Goal: Obtain resource: Download file/media

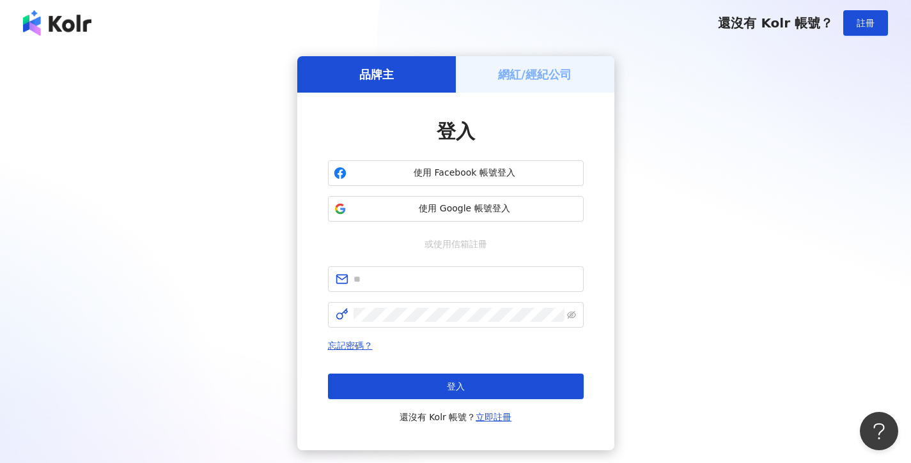
click at [443, 222] on div "登入 使用 Facebook 帳號登入 使用 Google 帳號登入 或使用信箱註冊 忘記密碼？ 登入 還沒有 Kolr 帳號？ 立即註冊" at bounding box center [456, 271] width 256 height 307
click at [442, 206] on span "使用 Google 帳號登入" at bounding box center [465, 209] width 226 height 13
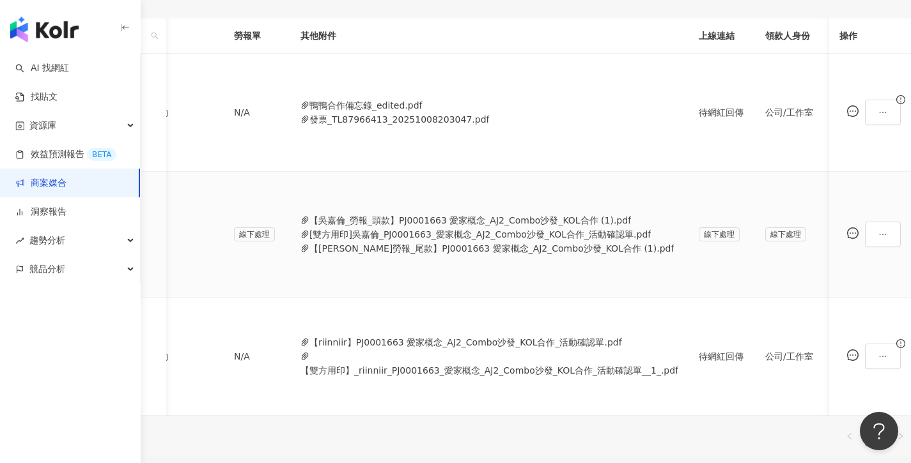
scroll to position [391, 0]
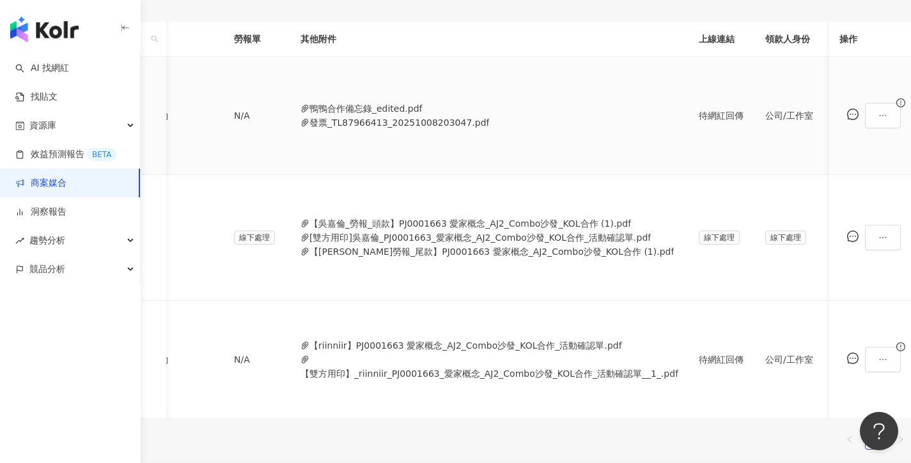
click at [423, 103] on button "鴨鴨合作備忘錄_edited.pdf" at bounding box center [365, 109] width 113 height 14
click at [489, 128] on button "發票_TL87966413_20251008203047.pdf" at bounding box center [399, 123] width 180 height 14
click at [423, 107] on button "鴨鴨合作備忘錄_edited.pdf" at bounding box center [365, 109] width 113 height 14
click at [423, 106] on button "鴨鴨合作備忘錄_edited.pdf" at bounding box center [365, 109] width 113 height 14
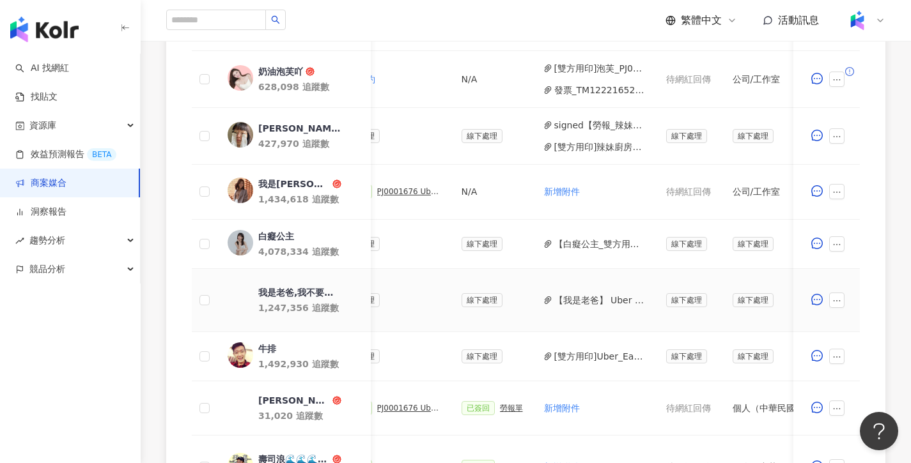
scroll to position [485, 0]
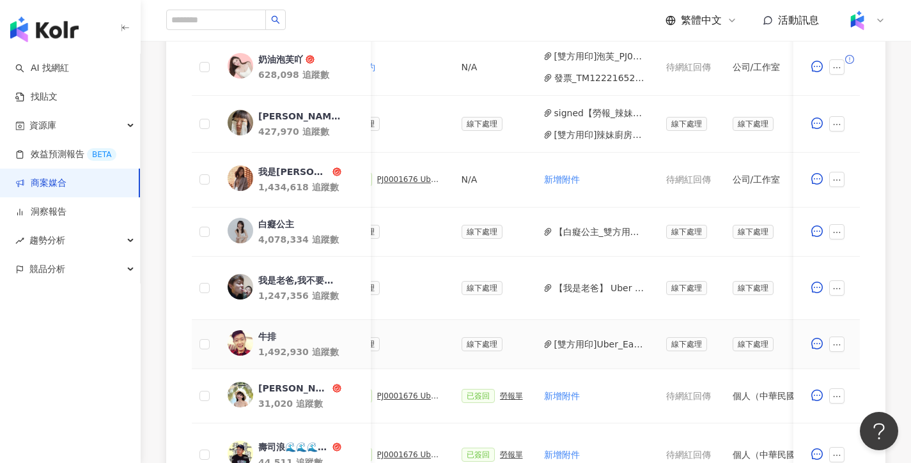
click at [613, 345] on button "[雙方用印]Uber_Eats限動_X_牛排_合約.pdf" at bounding box center [599, 344] width 91 height 14
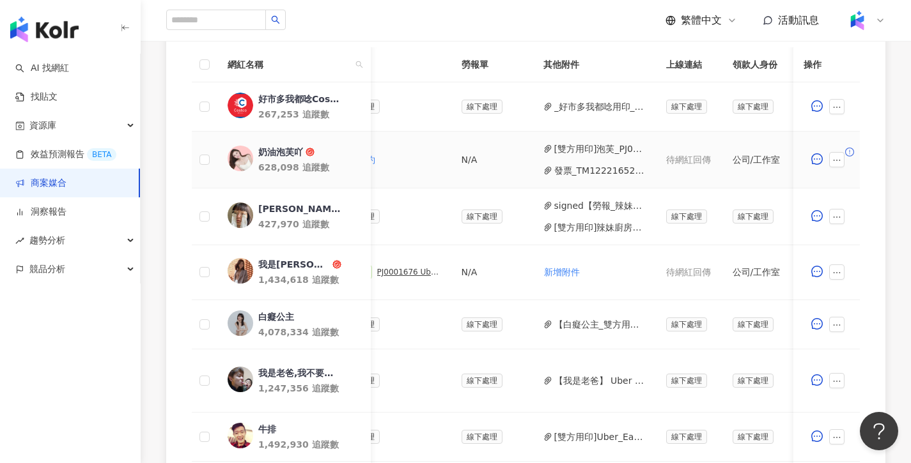
click at [582, 167] on button "發票_TM12221652.pdf" at bounding box center [599, 171] width 91 height 14
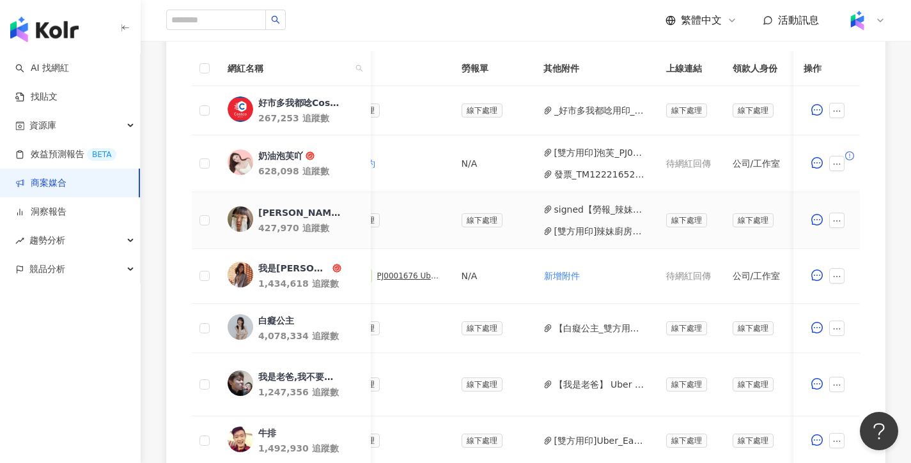
scroll to position [380, 0]
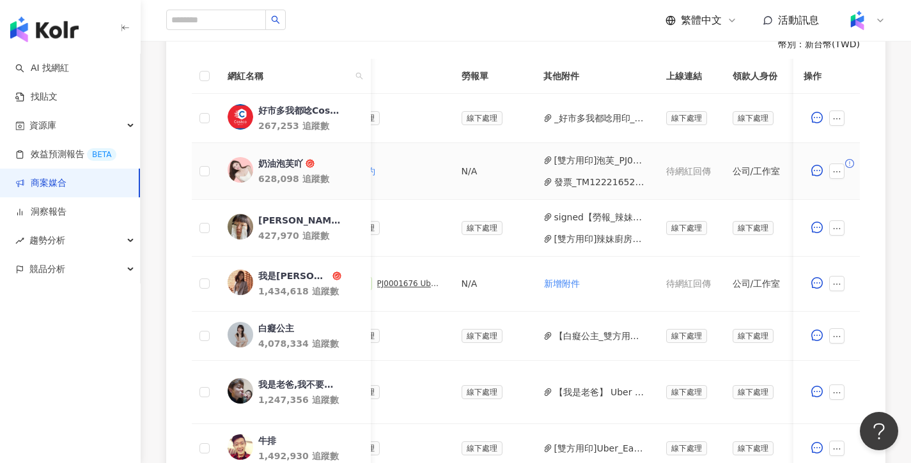
click at [596, 162] on button "[雙方用印]泡芙_PJ0001676_Uber_Eats_Costco_202509_KOL_Buzz_活動確認單.pdf" at bounding box center [599, 160] width 91 height 14
click at [610, 163] on button "[雙方用印]泡芙_PJ0001676_Uber_Eats_Costco_202509_KOL_Buzz_活動確認單.pdf" at bounding box center [599, 160] width 91 height 14
